Goal: Check status: Check status

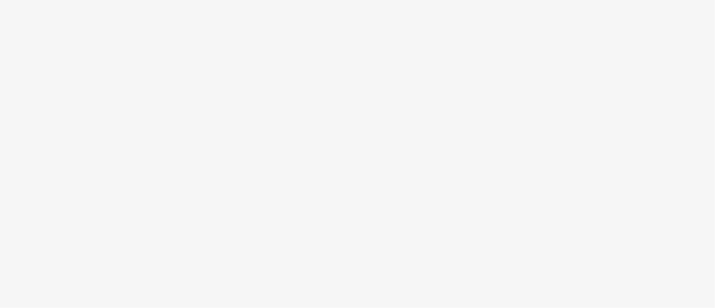
click at [396, 166] on body at bounding box center [357, 154] width 715 height 308
click at [451, 184] on body at bounding box center [357, 154] width 715 height 308
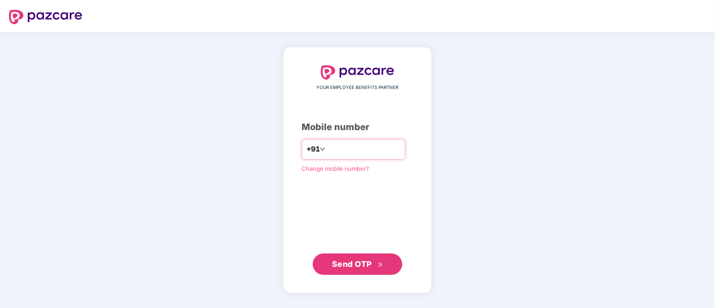
type input "**********"
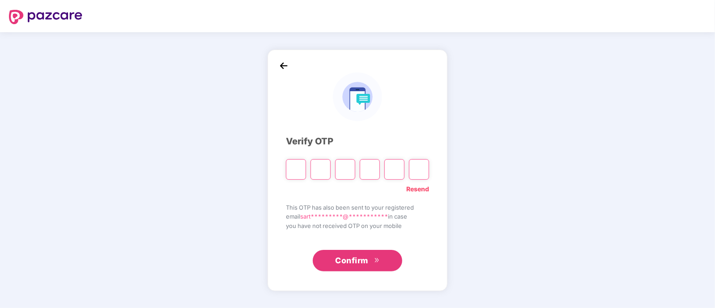
type input "*"
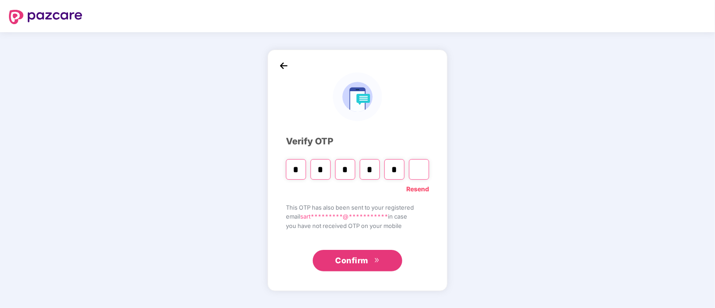
type input "*"
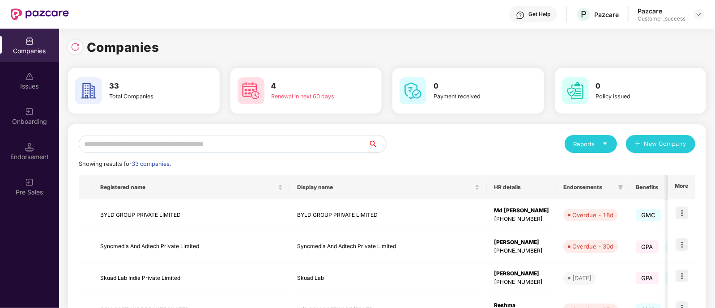
click at [250, 147] on input "text" at bounding box center [224, 144] width 290 height 18
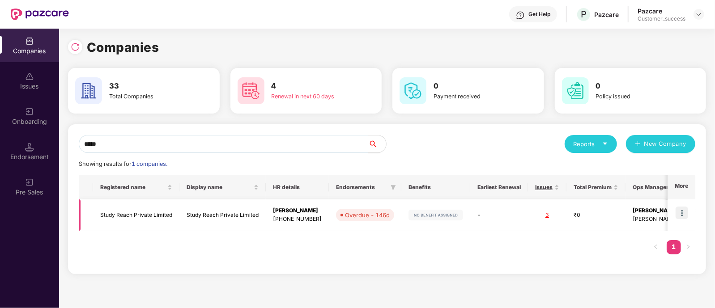
type input "*****"
click at [680, 214] on img at bounding box center [682, 213] width 13 height 13
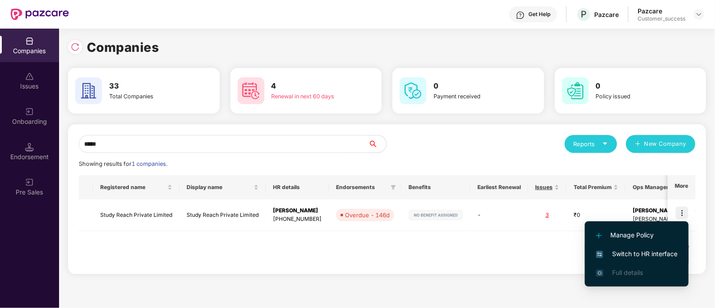
click at [621, 255] on span "Switch to HR interface" at bounding box center [636, 254] width 81 height 10
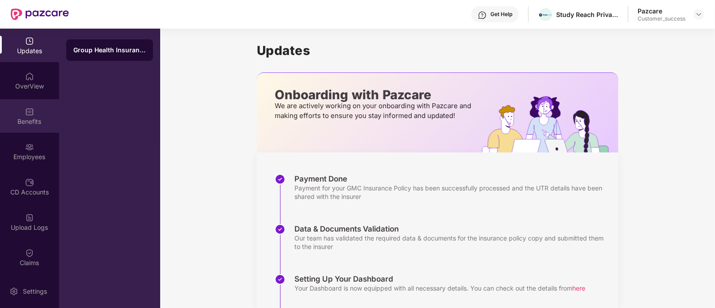
click at [28, 111] on img at bounding box center [29, 111] width 9 height 9
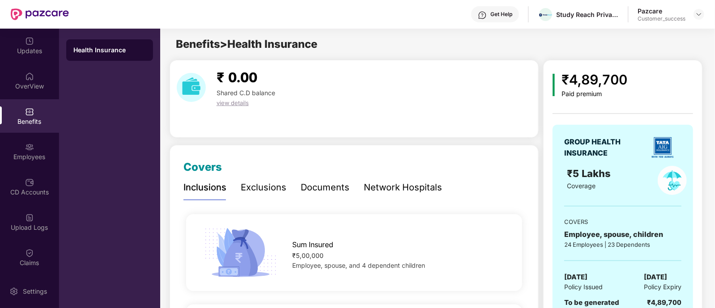
click at [31, 130] on div "Benefits" at bounding box center [29, 116] width 59 height 34
click at [48, 152] on div "Employees" at bounding box center [29, 152] width 59 height 34
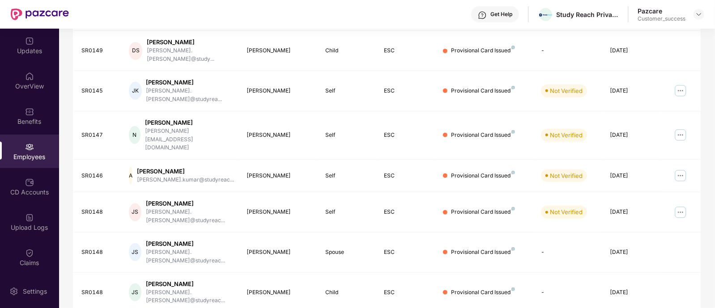
scroll to position [231, 0]
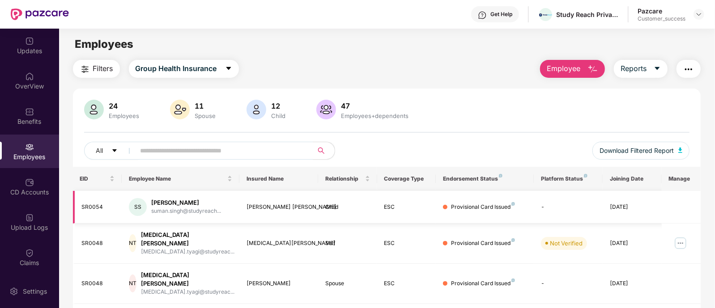
scroll to position [143, 0]
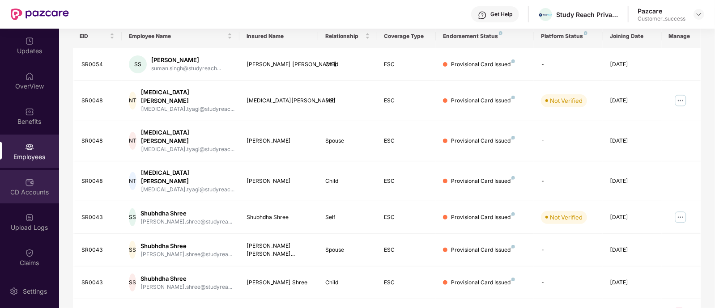
click at [22, 192] on div "CD Accounts" at bounding box center [29, 192] width 59 height 9
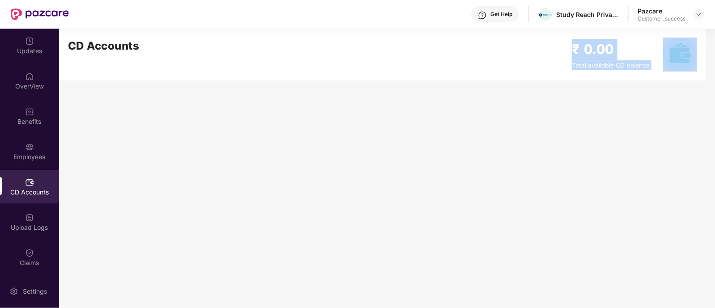
drag, startPoint x: 145, startPoint y: 57, endPoint x: 157, endPoint y: 92, distance: 36.9
click at [157, 92] on main "CD Accounts ₹ 0.00 Total available CD balance" at bounding box center [387, 169] width 656 height 280
click at [161, 81] on div at bounding box center [376, 60] width 635 height 63
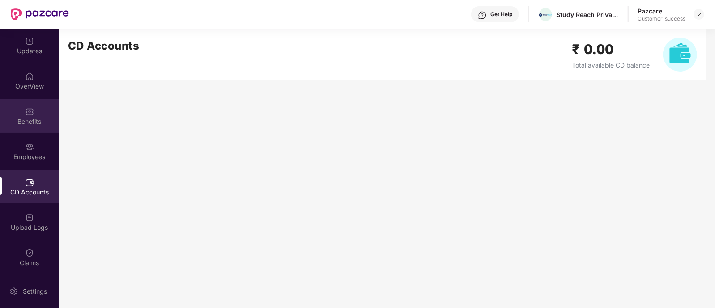
click at [34, 108] on div "Benefits" at bounding box center [29, 116] width 59 height 34
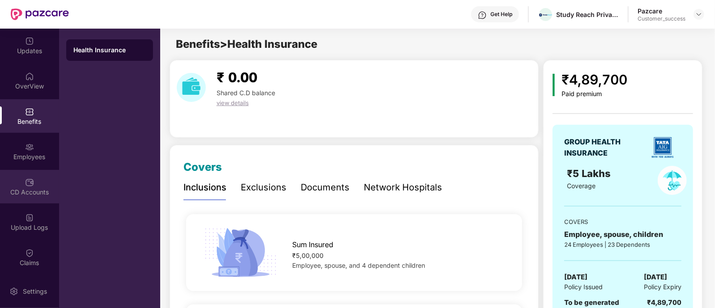
click at [19, 193] on div "CD Accounts" at bounding box center [29, 192] width 59 height 9
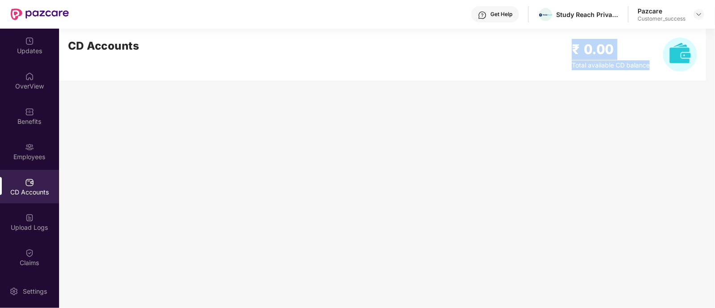
drag, startPoint x: 652, startPoint y: 68, endPoint x: 568, endPoint y: 50, distance: 85.6
click at [568, 50] on div "CD Accounts ₹ 0.00 Total available CD balance" at bounding box center [382, 55] width 647 height 52
drag, startPoint x: 568, startPoint y: 49, endPoint x: 652, endPoint y: 66, distance: 85.4
click at [652, 66] on div "CD Accounts ₹ 0.00 Total available CD balance" at bounding box center [382, 55] width 647 height 52
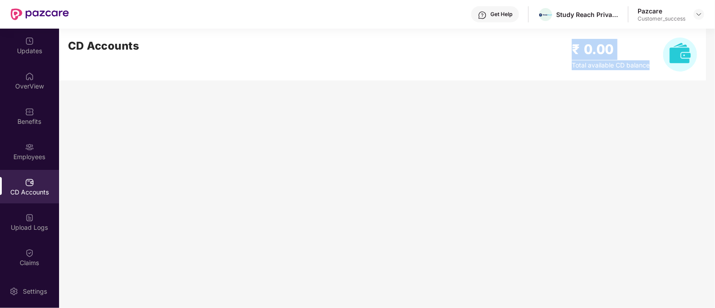
click at [652, 66] on div "₹ 0.00 Total available CD balance" at bounding box center [634, 55] width 125 height 34
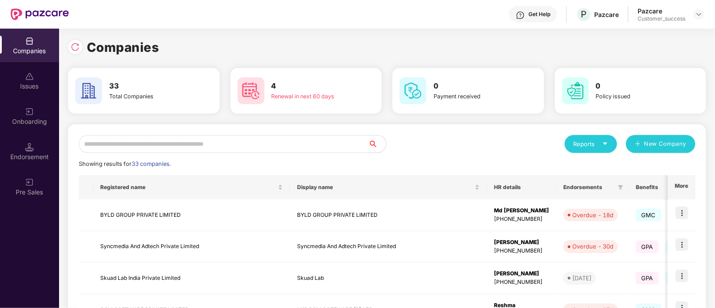
click at [234, 152] on input "text" at bounding box center [224, 144] width 290 height 18
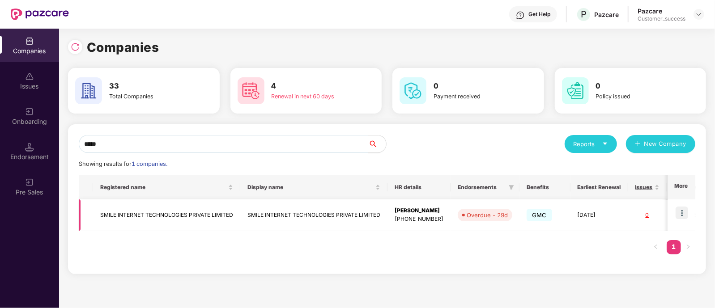
type input "*****"
click at [683, 212] on img at bounding box center [682, 213] width 13 height 13
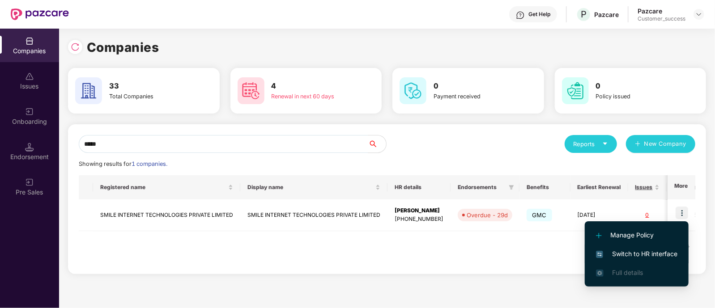
click at [628, 251] on span "Switch to HR interface" at bounding box center [636, 254] width 81 height 10
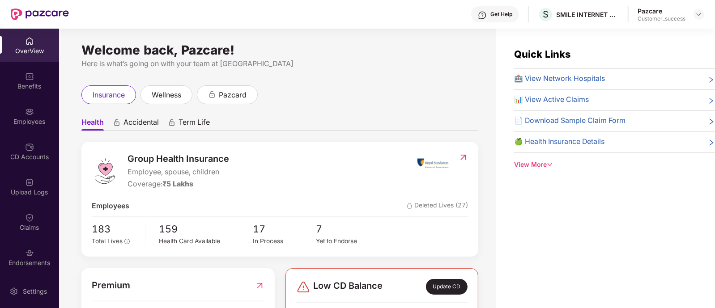
click at [38, 104] on div "Employees" at bounding box center [29, 116] width 59 height 34
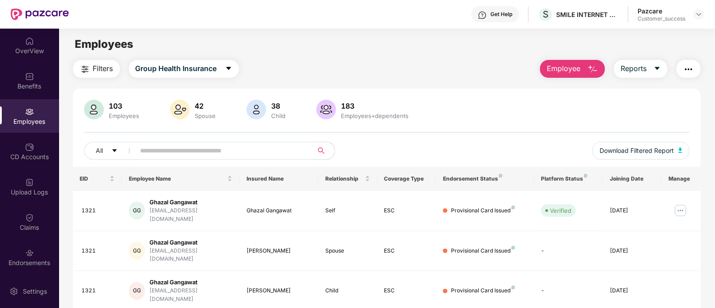
click at [198, 153] on input "text" at bounding box center [221, 150] width 161 height 13
paste input "****"
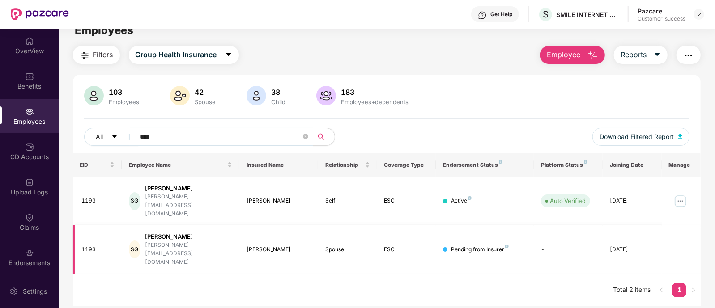
scroll to position [13, 0]
type input "****"
drag, startPoint x: 444, startPoint y: 226, endPoint x: 503, endPoint y: 226, distance: 59.1
click at [503, 247] on div "Pending from Insurer" at bounding box center [485, 251] width 84 height 9
